Goal: Task Accomplishment & Management: Manage account settings

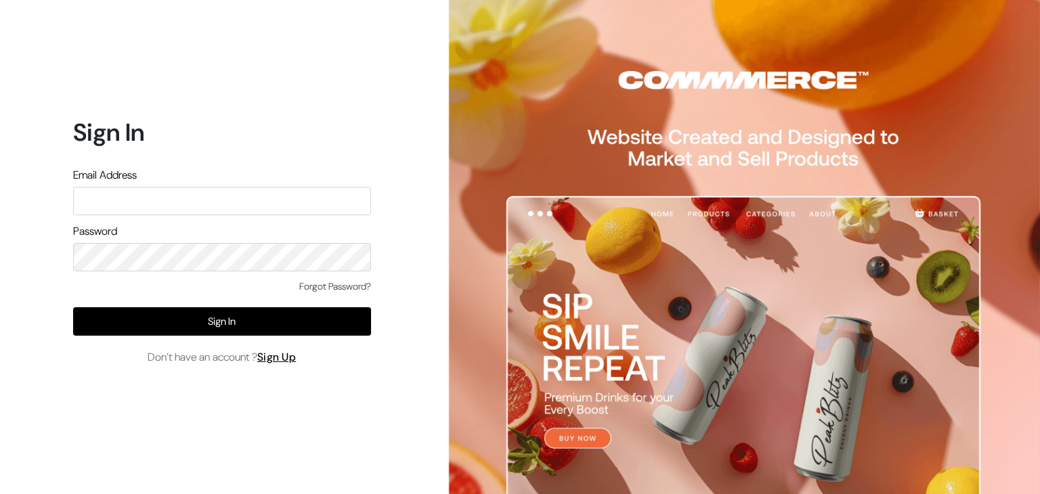
click at [244, 201] on input "text" at bounding box center [222, 201] width 298 height 28
type input "[EMAIL_ADDRESS][DOMAIN_NAME]"
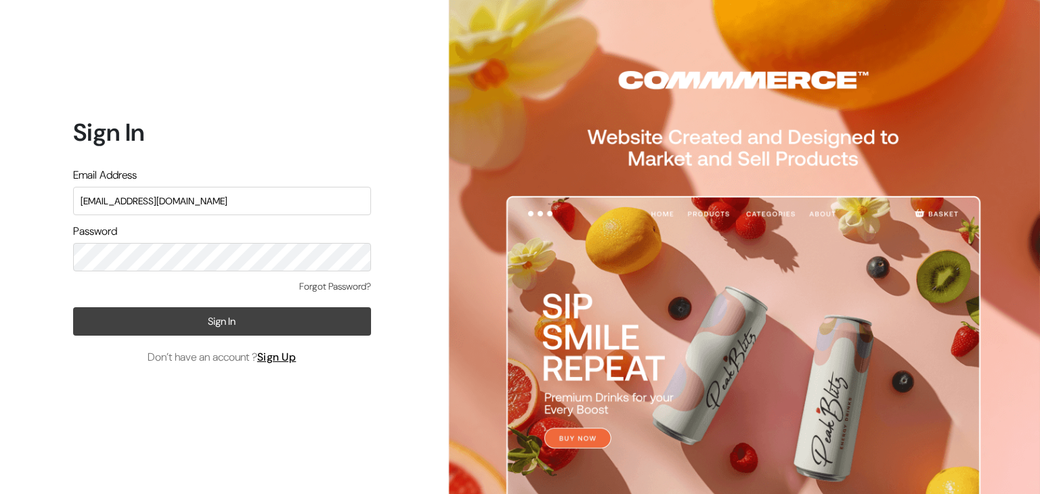
click at [221, 315] on button "Sign In" at bounding box center [222, 321] width 298 height 28
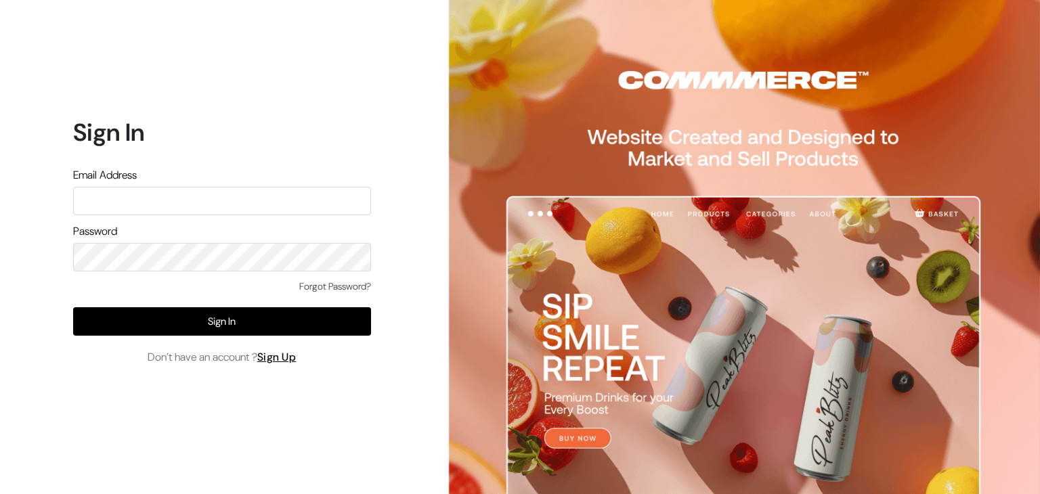
click at [266, 202] on input "text" at bounding box center [222, 201] width 298 height 28
type input "[EMAIL_ADDRESS][DOMAIN_NAME]"
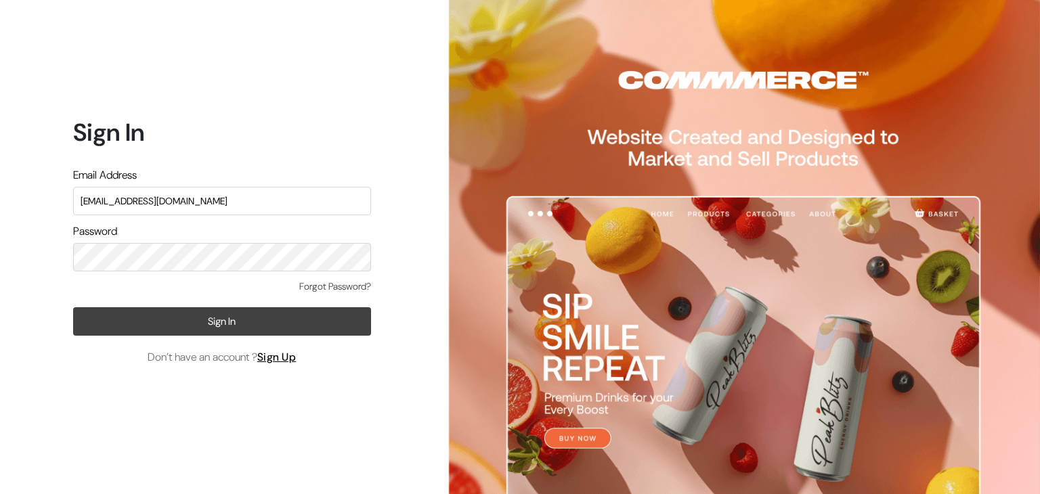
click at [227, 317] on button "Sign In" at bounding box center [222, 321] width 298 height 28
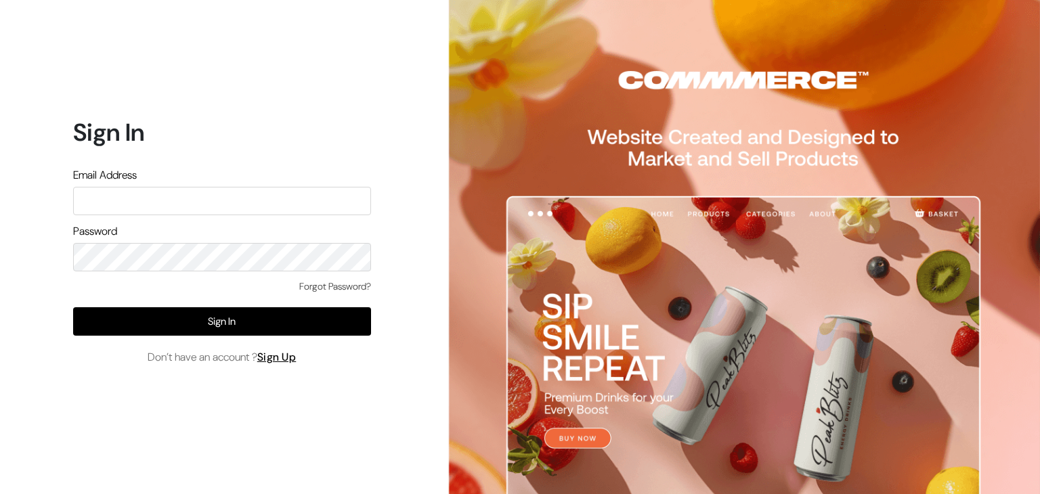
click at [202, 202] on input "text" at bounding box center [222, 201] width 298 height 28
type input "shabhava@gmail.com"
click at [184, 273] on form "Sign In Email Address shabhava@gmail.com Password Forgot Password? Sign In Don’…" at bounding box center [222, 242] width 298 height 248
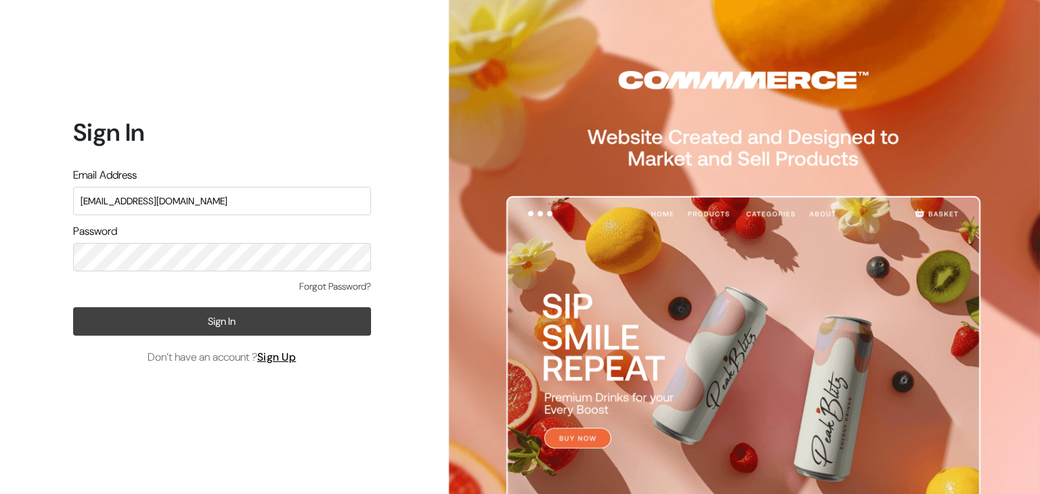
click at [217, 328] on button "Sign In" at bounding box center [222, 321] width 298 height 28
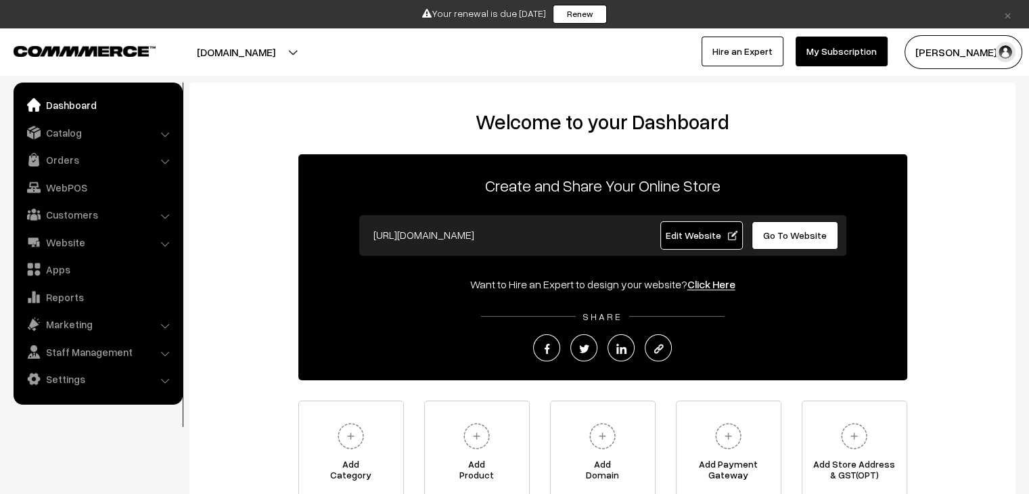
click at [723, 236] on span "Edit Website" at bounding box center [701, 235] width 72 height 12
